Goal: Task Accomplishment & Management: Manage account settings

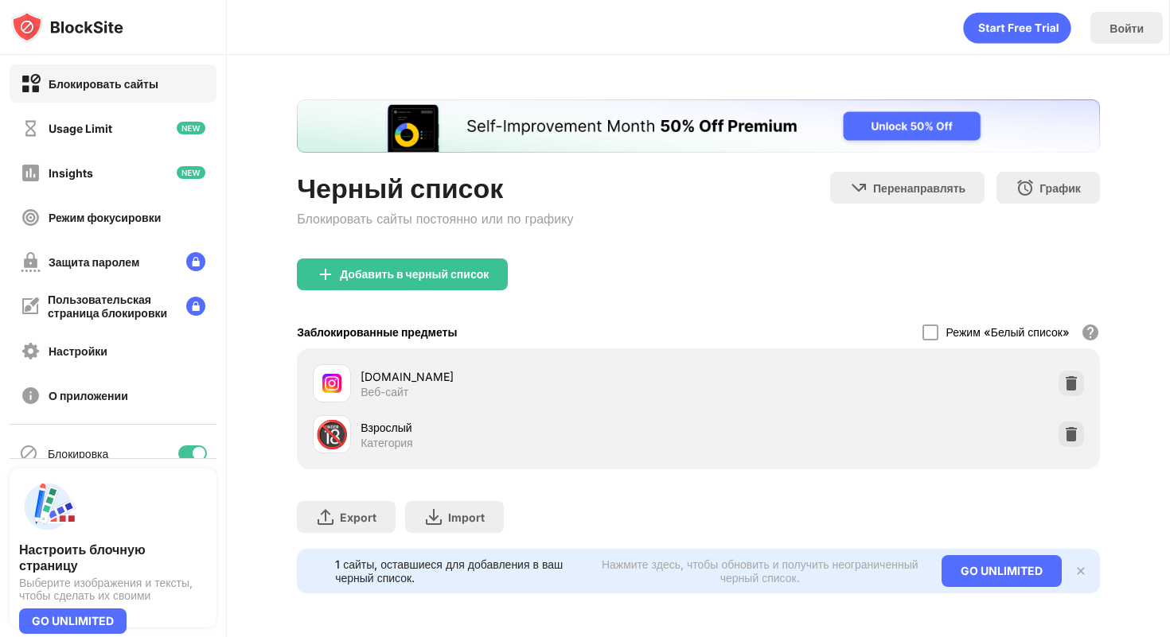
click at [608, 270] on div "Добавить в черный список" at bounding box center [698, 287] width 803 height 57
click at [1071, 385] on img at bounding box center [1071, 384] width 16 height 16
